Goal: Task Accomplishment & Management: Use online tool/utility

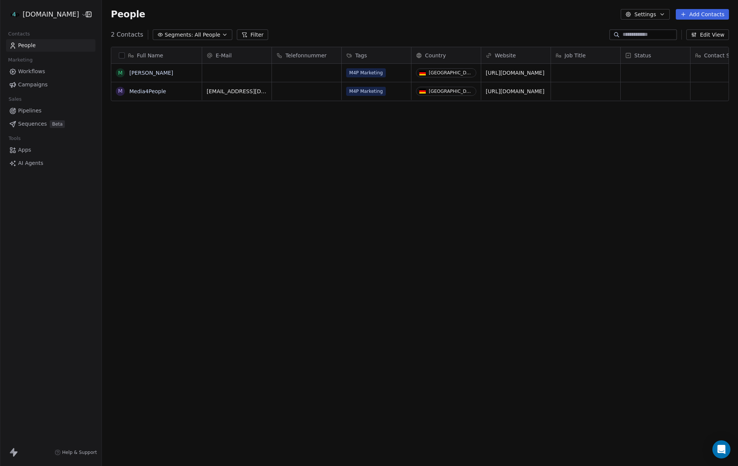
scroll to position [410, 636]
click at [48, 12] on html "[DOMAIN_NAME] Contacts People Marketing Workflows Campaigns Sales Pipelines Seq…" at bounding box center [369, 233] width 738 height 466
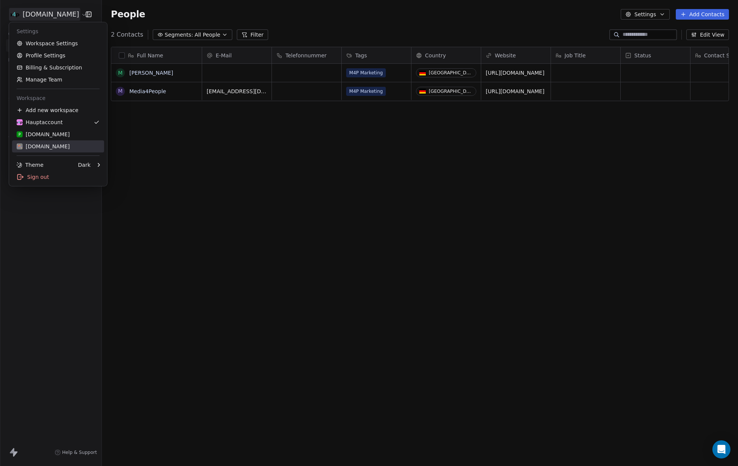
click at [53, 147] on div "[DOMAIN_NAME]" at bounding box center [43, 147] width 53 height 8
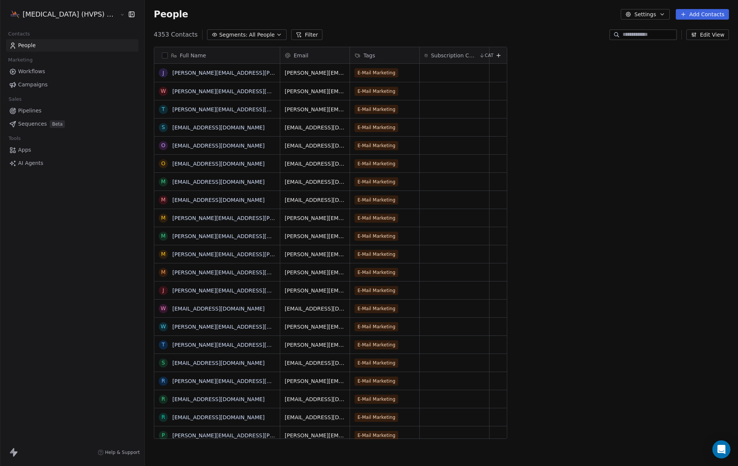
scroll to position [410, 608]
click at [37, 84] on span "Campaigns" at bounding box center [32, 85] width 29 height 8
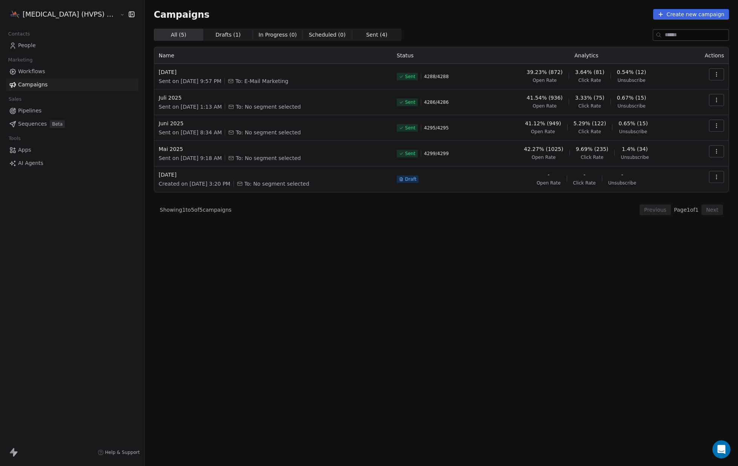
click at [366, 35] on span "Sent ( 4 )" at bounding box center [376, 35] width 21 height 8
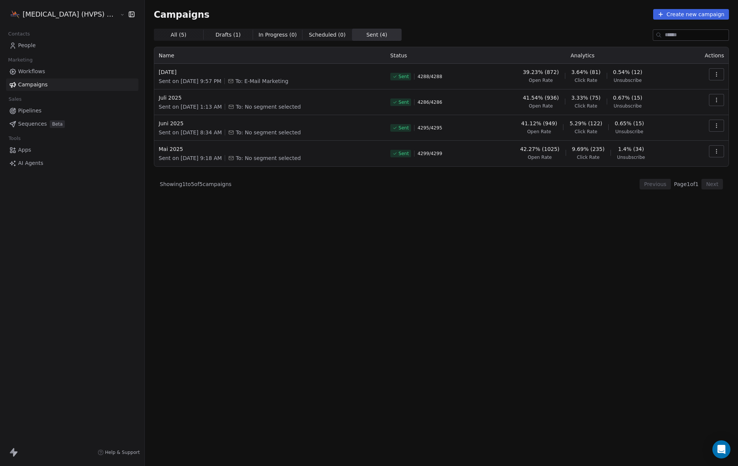
click at [215, 33] on span "Drafts ( 1 )" at bounding box center [227, 35] width 25 height 8
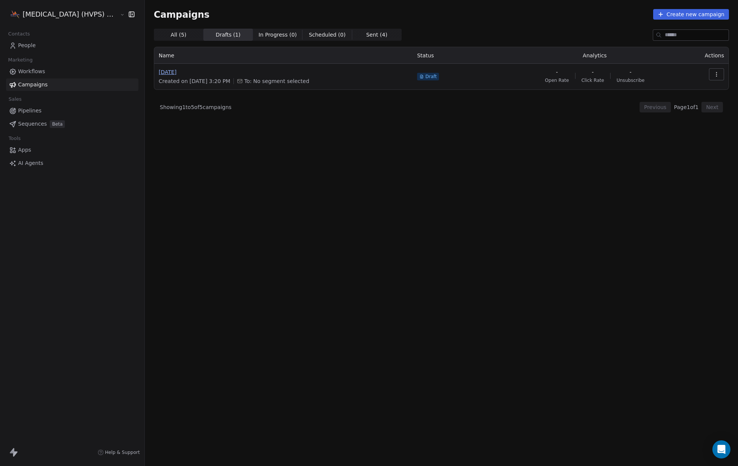
click at [160, 70] on span "[DATE]" at bounding box center [283, 72] width 249 height 8
